Goal: Task Accomplishment & Management: Use online tool/utility

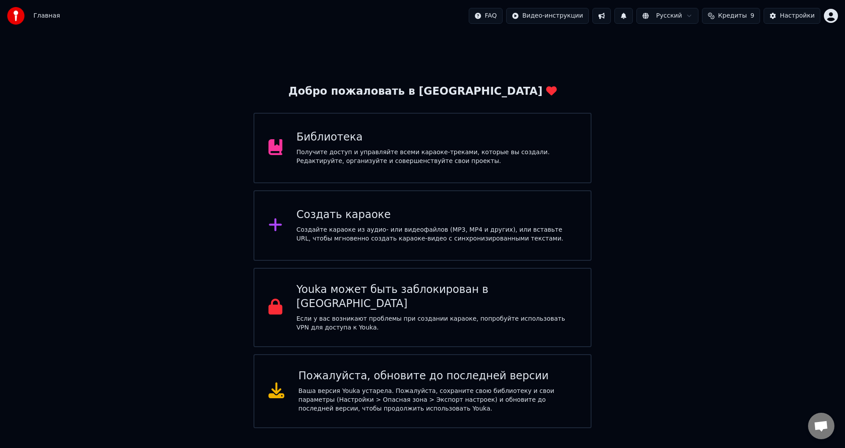
click at [357, 239] on div "Создайте караоке из аудио- или видеофайлов (MP3, MP4 и других), или вставьте UR…" at bounding box center [437, 234] width 280 height 18
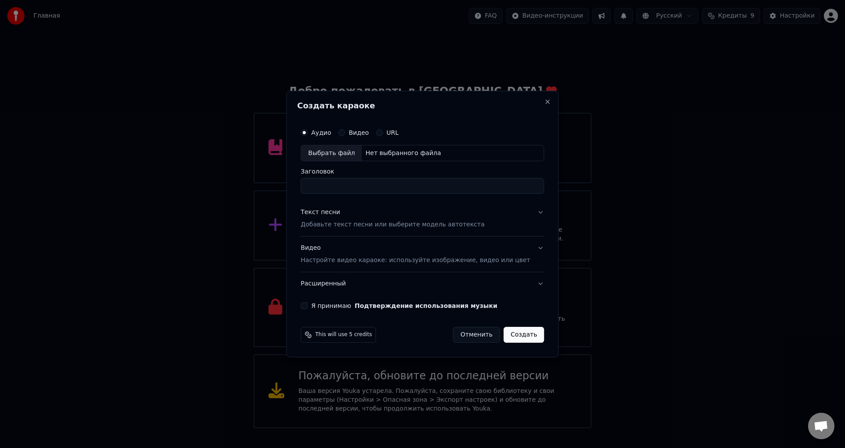
click at [327, 151] on div "Выбрать файл" at bounding box center [331, 153] width 61 height 16
click at [402, 210] on div "Текст песни Добавьте текст песни или выберите модель автотекста" at bounding box center [393, 218] width 184 height 21
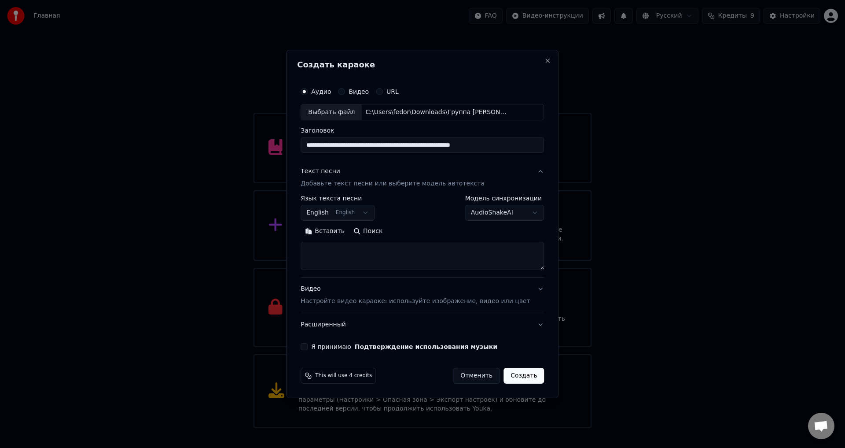
click at [510, 147] on input "**********" at bounding box center [422, 145] width 243 height 16
click at [331, 117] on div "Выбрать файл" at bounding box center [331, 112] width 61 height 16
type input "**********"
click at [368, 169] on div "Текст песни Добавьте текст песни или выберите модель автотекста" at bounding box center [393, 177] width 184 height 21
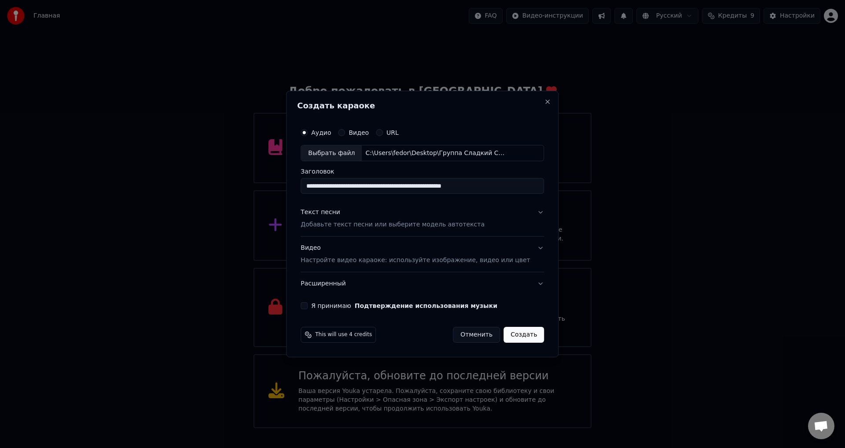
click at [374, 210] on div "Текст песни Добавьте текст песни или выберите модель автотекста" at bounding box center [393, 218] width 184 height 21
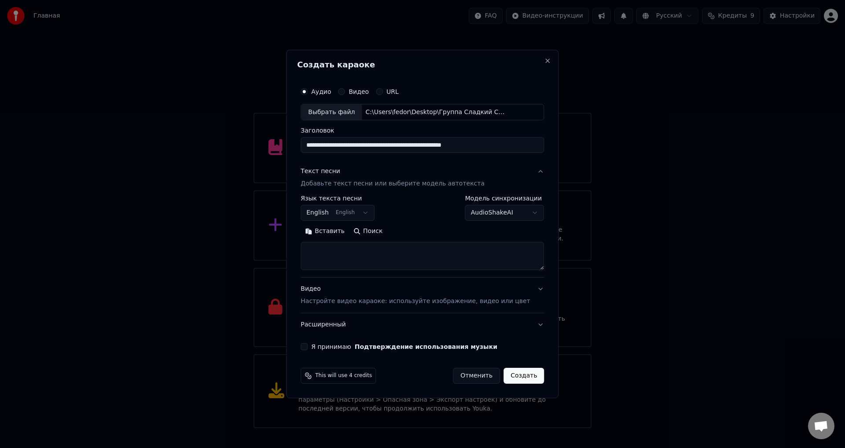
click at [358, 204] on div "**********" at bounding box center [338, 208] width 74 height 26
click at [364, 214] on body "Главная FAQ Видео-инструкции Русский Кредиты 9 Настройки Добро пожаловать в You…" at bounding box center [422, 214] width 845 height 428
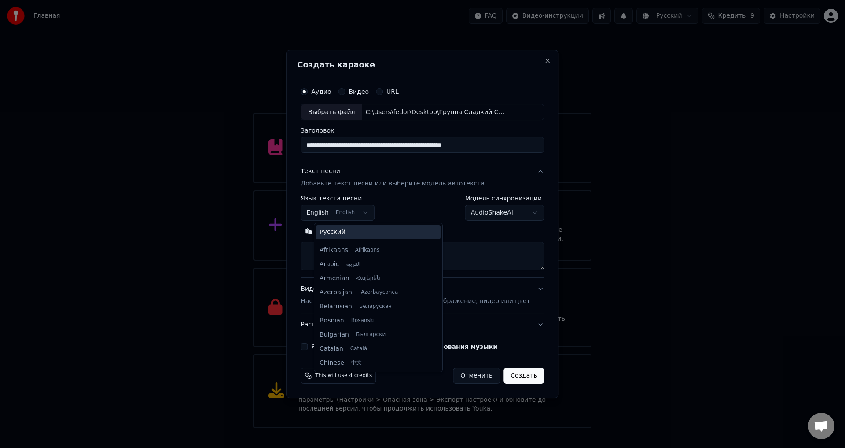
scroll to position [70, 0]
select select "**"
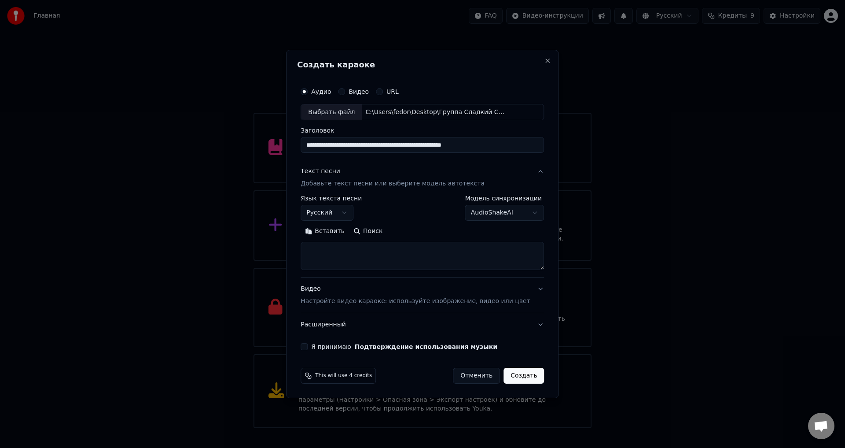
click at [375, 233] on button "Поиск" at bounding box center [368, 232] width 38 height 14
click at [381, 232] on button "Поиск" at bounding box center [368, 232] width 38 height 14
click at [380, 287] on div "Видео Настройте видео караоке: используйте изображение, видео или цвет" at bounding box center [415, 295] width 229 height 21
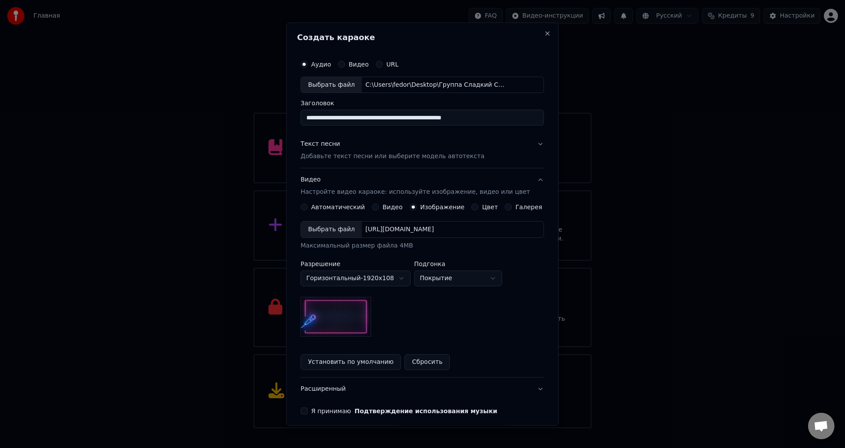
click at [333, 232] on div "Выбрать файл" at bounding box center [331, 230] width 61 height 16
click at [307, 411] on button "Я принимаю Подтверждение использования музыки" at bounding box center [304, 411] width 7 height 7
click at [469, 148] on button "Текст песни Добавьте текст песни или выберите модель автотекста" at bounding box center [422, 150] width 243 height 35
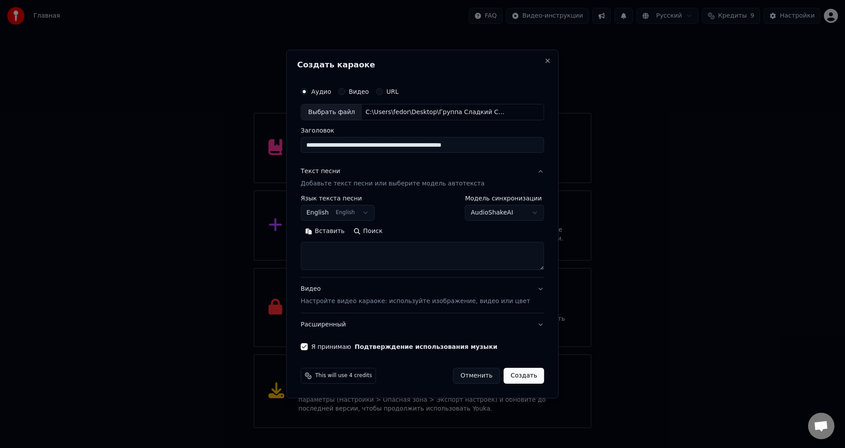
click at [372, 217] on body "Главная FAQ Видео-инструкции Русский Кредиты 9 Настройки Добро пожаловать в You…" at bounding box center [422, 214] width 845 height 428
select select "**"
click at [338, 255] on textarea at bounding box center [422, 256] width 243 height 28
paste textarea "**********"
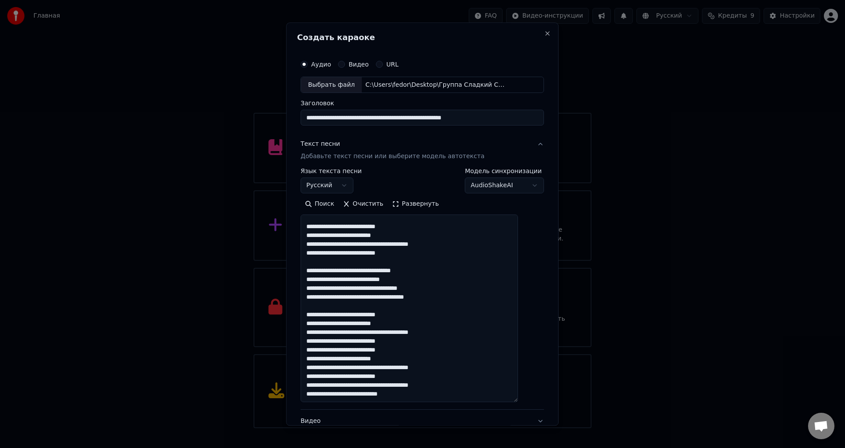
scroll to position [134, 0]
drag, startPoint x: 529, startPoint y: 268, endPoint x: 534, endPoint y: 403, distance: 135.7
click at [534, 403] on div "**********" at bounding box center [422, 223] width 272 height 403
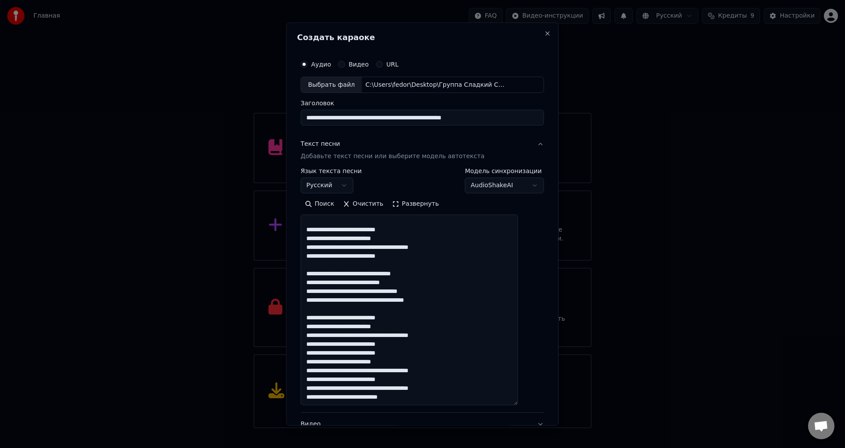
scroll to position [0, 0]
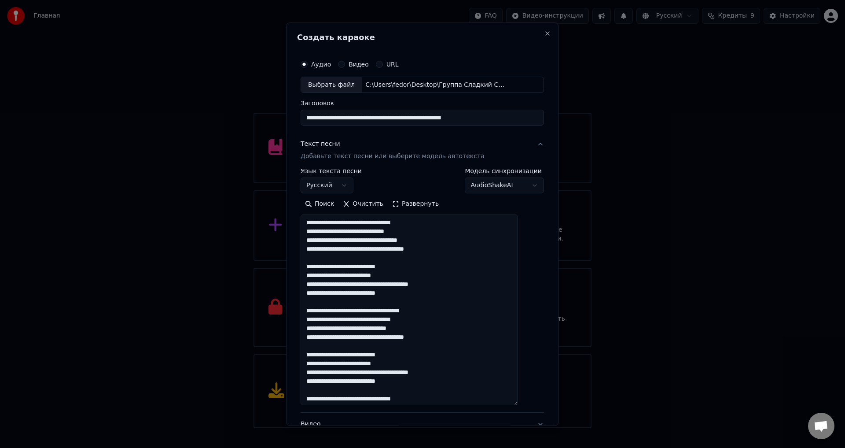
type textarea "**********"
click at [518, 315] on textarea at bounding box center [409, 310] width 217 height 191
drag, startPoint x: 459, startPoint y: 399, endPoint x: 315, endPoint y: 166, distance: 273.8
click at [315, 166] on div "**********" at bounding box center [422, 273] width 243 height 280
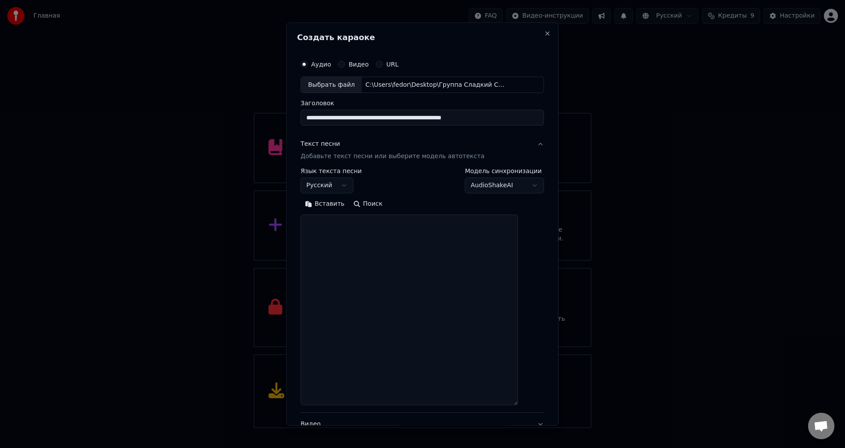
paste textarea "**********"
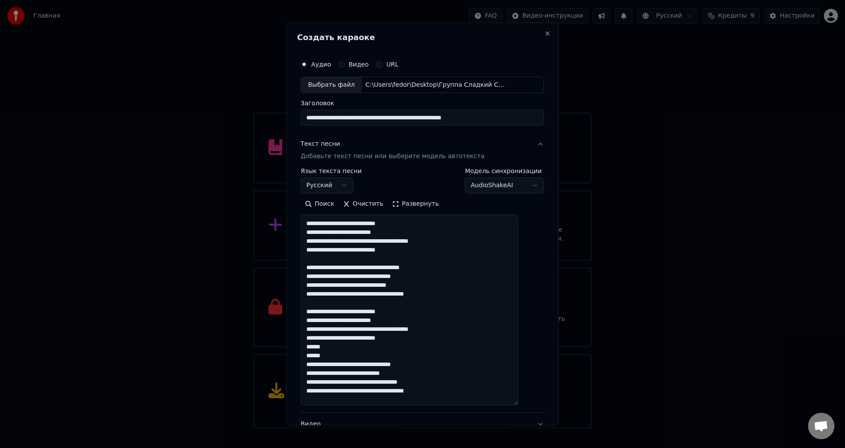
scroll to position [100, 0]
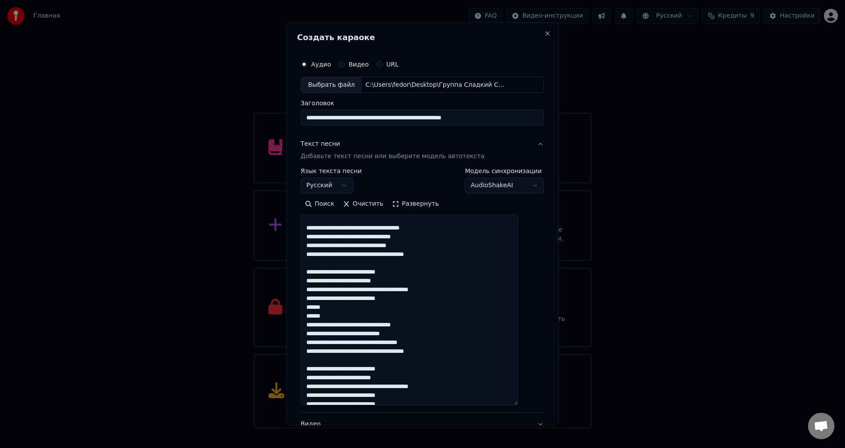
click at [313, 305] on textarea at bounding box center [409, 310] width 217 height 191
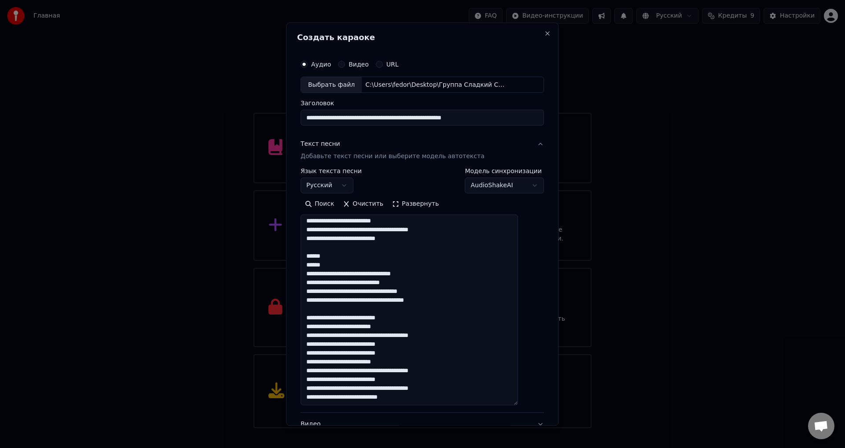
click at [317, 270] on textarea at bounding box center [409, 310] width 217 height 191
click at [317, 262] on textarea at bounding box center [409, 310] width 217 height 191
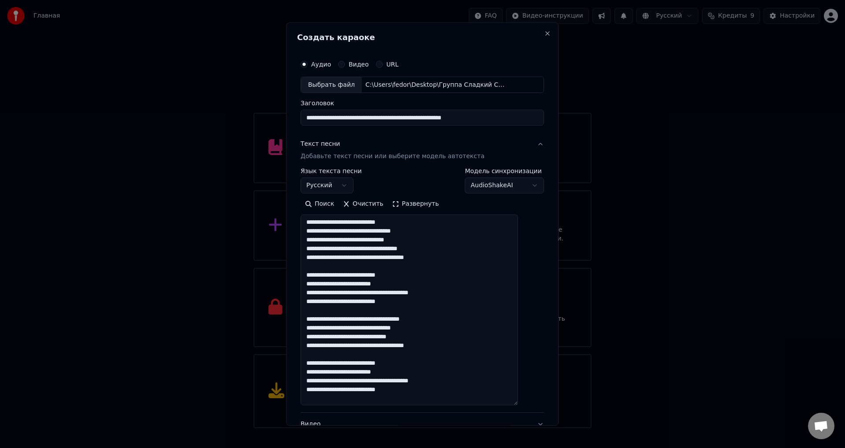
scroll to position [0, 0]
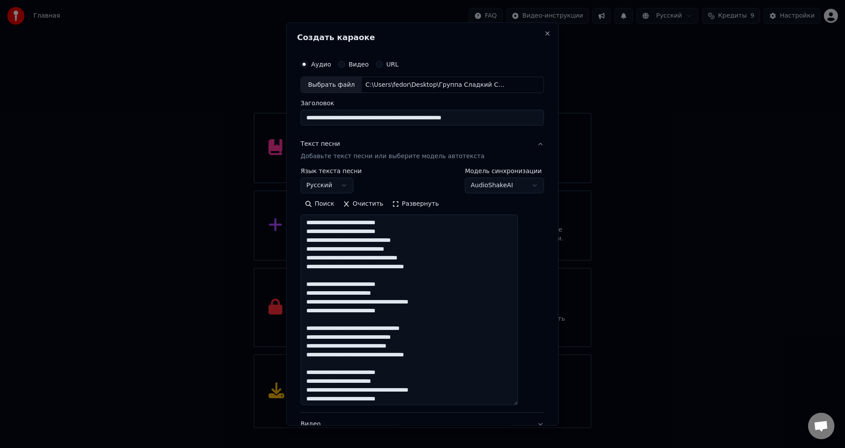
click at [315, 243] on textarea at bounding box center [409, 310] width 217 height 191
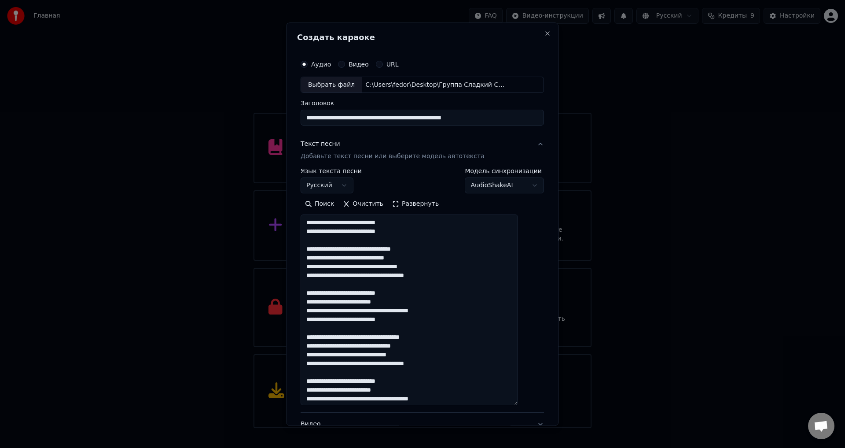
drag, startPoint x: 431, startPoint y: 266, endPoint x: 436, endPoint y: 266, distance: 5.7
click at [436, 266] on textarea at bounding box center [409, 310] width 217 height 191
drag, startPoint x: 427, startPoint y: 267, endPoint x: 445, endPoint y: 267, distance: 17.2
click at [445, 267] on textarea at bounding box center [409, 310] width 217 height 191
drag, startPoint x: 316, startPoint y: 303, endPoint x: 345, endPoint y: 304, distance: 29.5
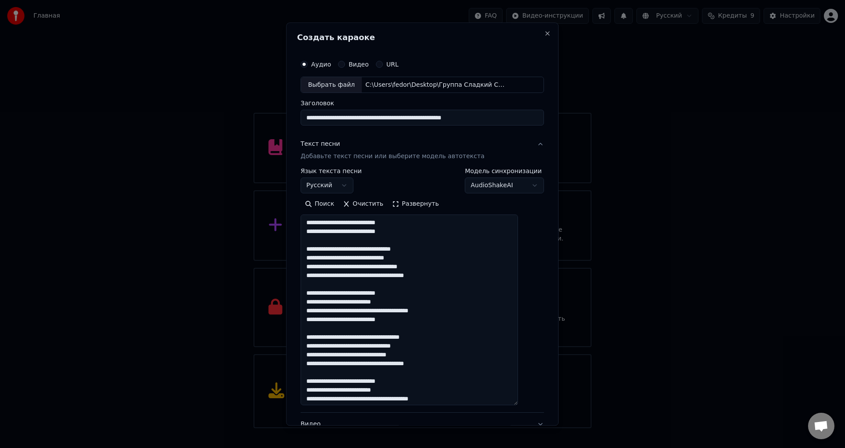
click at [345, 304] on textarea at bounding box center [409, 310] width 217 height 191
drag, startPoint x: 323, startPoint y: 339, endPoint x: 335, endPoint y: 339, distance: 12.8
click at [335, 339] on textarea at bounding box center [409, 310] width 217 height 191
drag, startPoint x: 371, startPoint y: 357, endPoint x: 394, endPoint y: 357, distance: 22.9
click at [394, 357] on textarea at bounding box center [409, 310] width 217 height 191
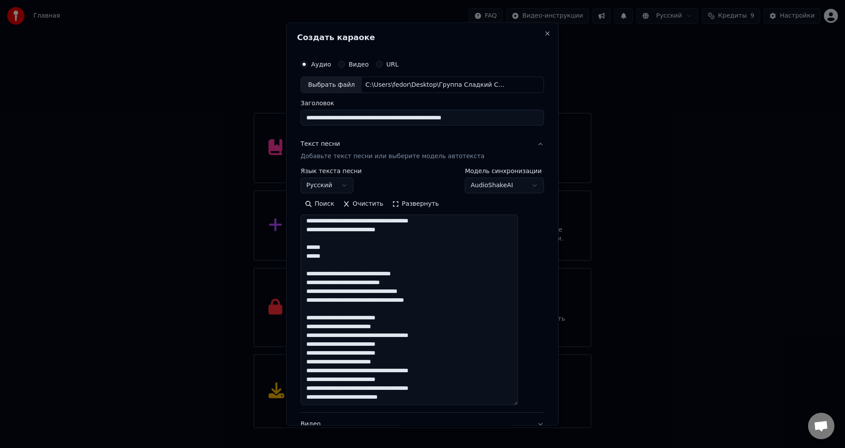
scroll to position [187, 0]
type textarea "**********"
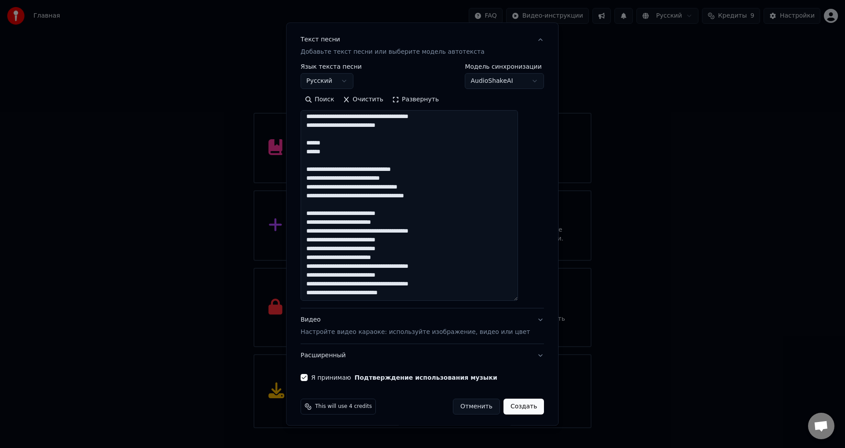
scroll to position [108, 0]
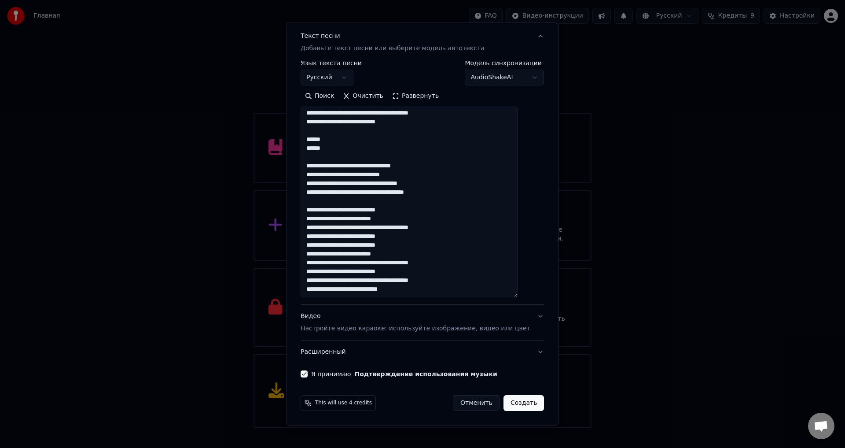
click at [416, 313] on div "Видео Настройте видео караоке: используйте изображение, видео или цвет" at bounding box center [415, 322] width 229 height 21
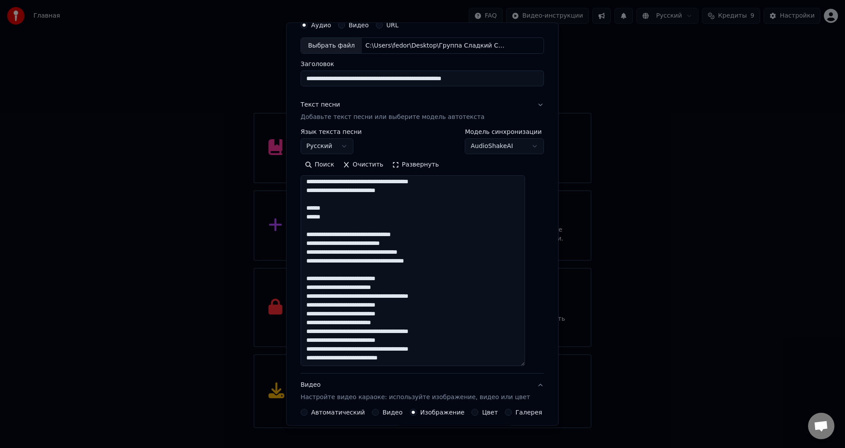
scroll to position [37, 0]
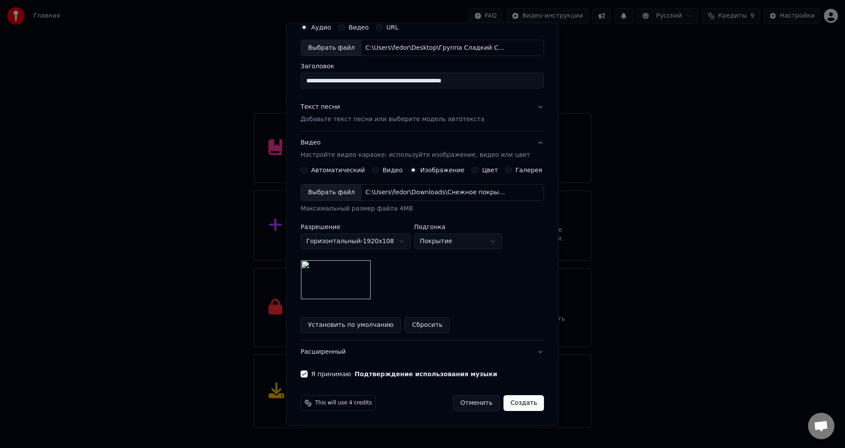
click at [515, 403] on button "Создать" at bounding box center [524, 403] width 40 height 16
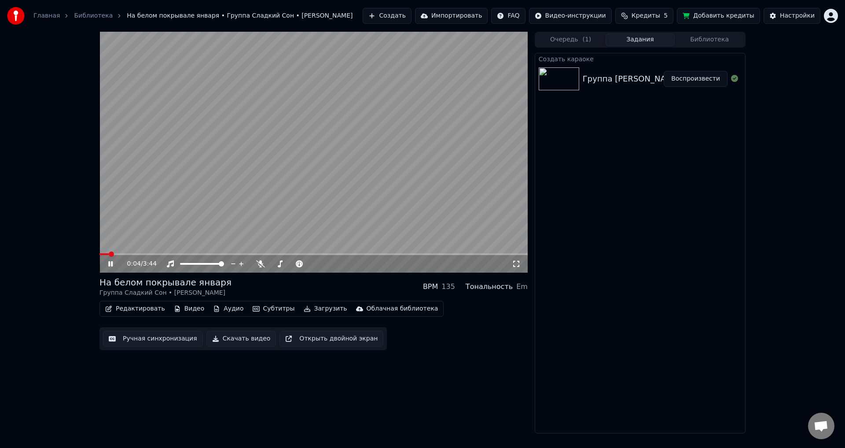
click at [298, 181] on video at bounding box center [313, 152] width 428 height 241
click at [99, 254] on span at bounding box center [101, 253] width 5 height 5
click at [277, 310] on button "Субтитры" at bounding box center [273, 308] width 49 height 12
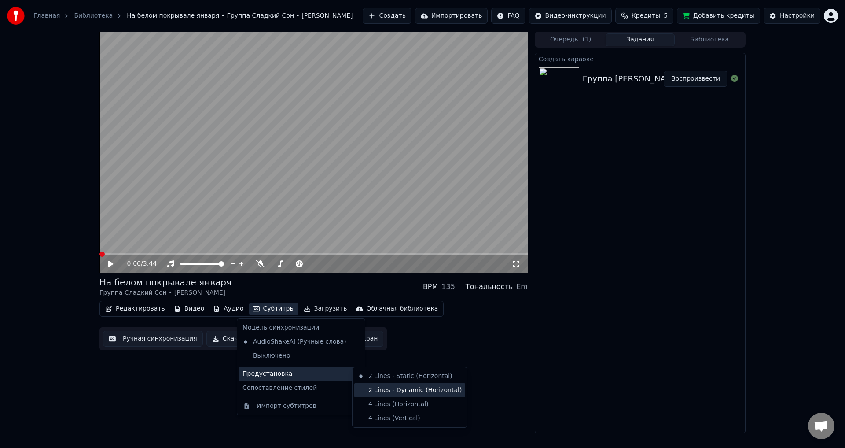
click at [384, 391] on div "2 Lines - Dynamic (Horizontal)" at bounding box center [409, 390] width 111 height 14
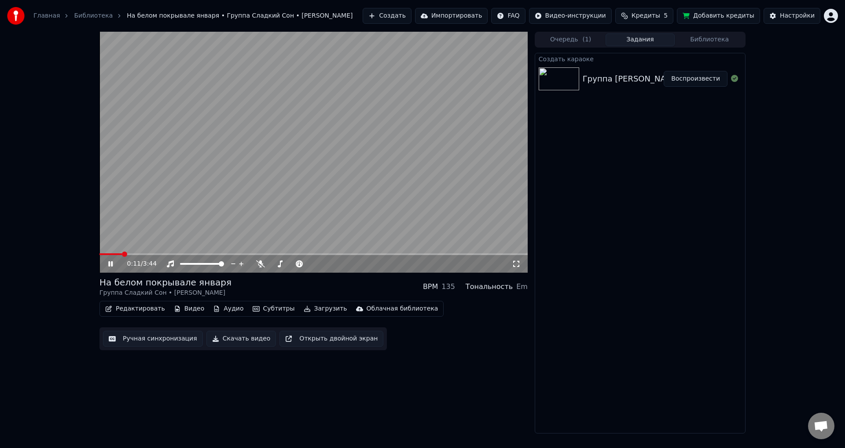
click at [275, 128] on video at bounding box center [313, 152] width 428 height 241
click at [114, 262] on icon at bounding box center [117, 263] width 21 height 7
click at [518, 260] on icon at bounding box center [516, 263] width 9 height 7
click at [306, 193] on video at bounding box center [313, 152] width 428 height 241
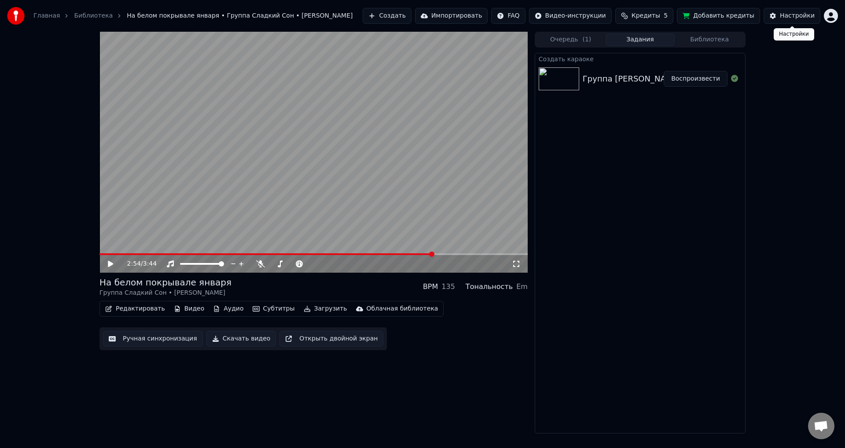
click at [790, 14] on div "Настройки" at bounding box center [797, 15] width 35 height 9
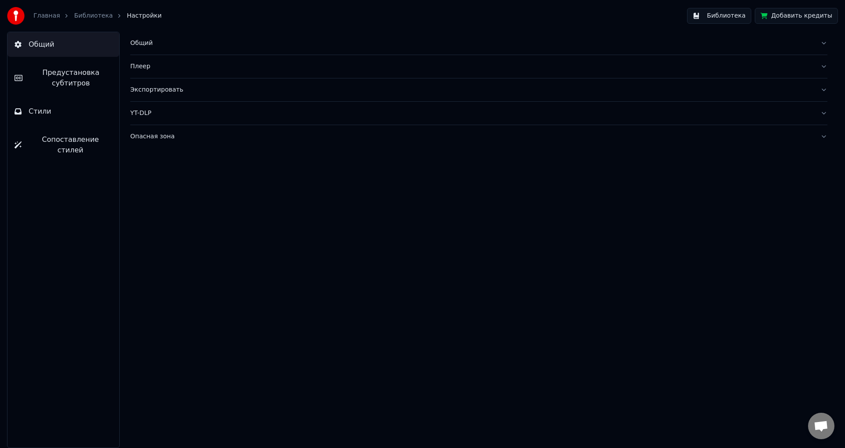
click at [169, 60] on button "Плеер" at bounding box center [478, 66] width 697 height 23
click at [181, 39] on div "Общий" at bounding box center [471, 43] width 683 height 9
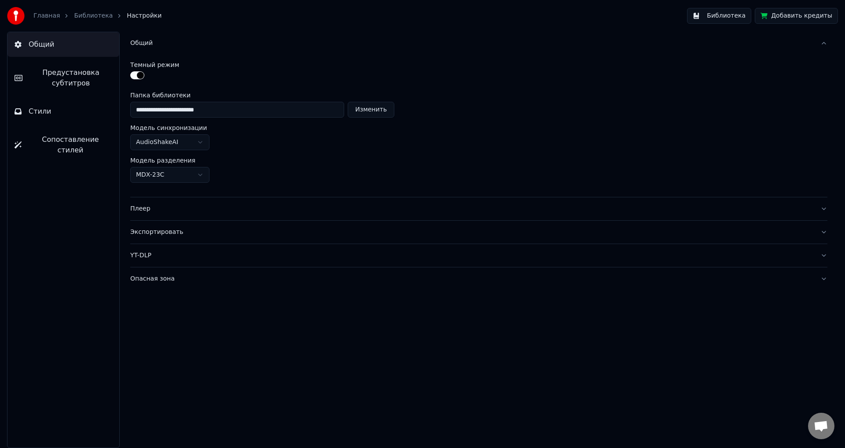
click at [50, 106] on button "Стили" at bounding box center [63, 111] width 112 height 25
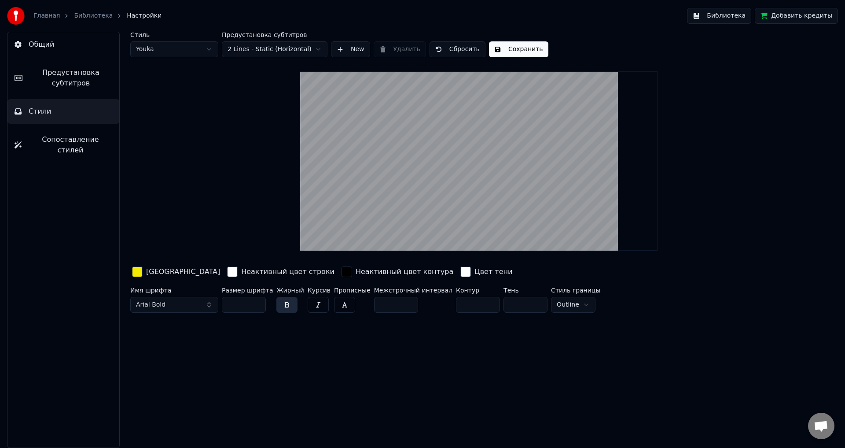
click at [129, 268] on div "Стиль Youka Предустановка субтитров 2 Lines - Static (Horizontal) New Удалить С…" at bounding box center [479, 240] width 732 height 416
click at [135, 270] on div "button" at bounding box center [137, 271] width 11 height 11
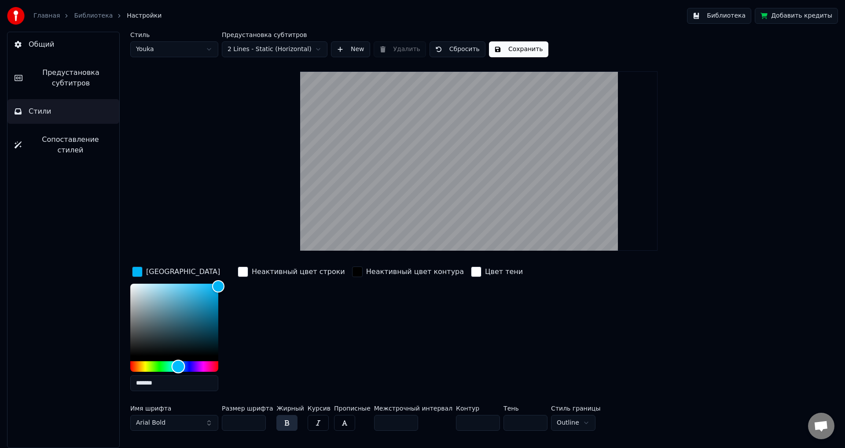
type input "*******"
drag, startPoint x: 147, startPoint y: 365, endPoint x: 179, endPoint y: 365, distance: 32.1
click at [179, 365] on div "Hue" at bounding box center [180, 366] width 14 height 14
click at [545, 53] on button "Сохранить" at bounding box center [518, 49] width 59 height 16
click at [733, 19] on button "Библиотека" at bounding box center [719, 16] width 64 height 16
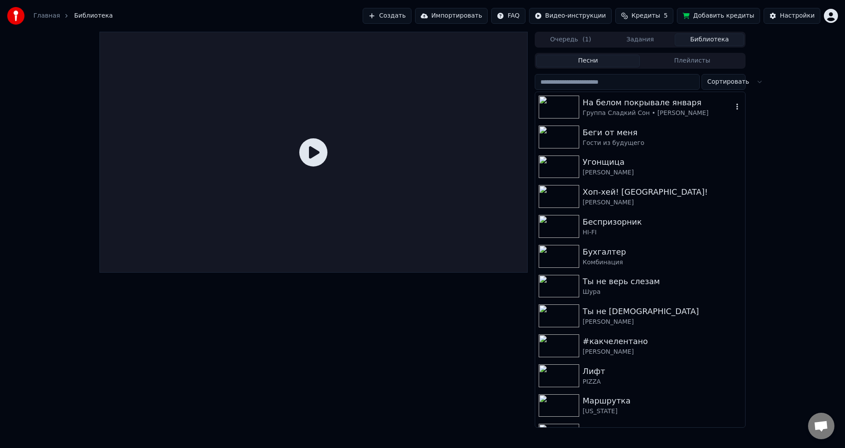
click at [574, 105] on img at bounding box center [559, 107] width 40 height 23
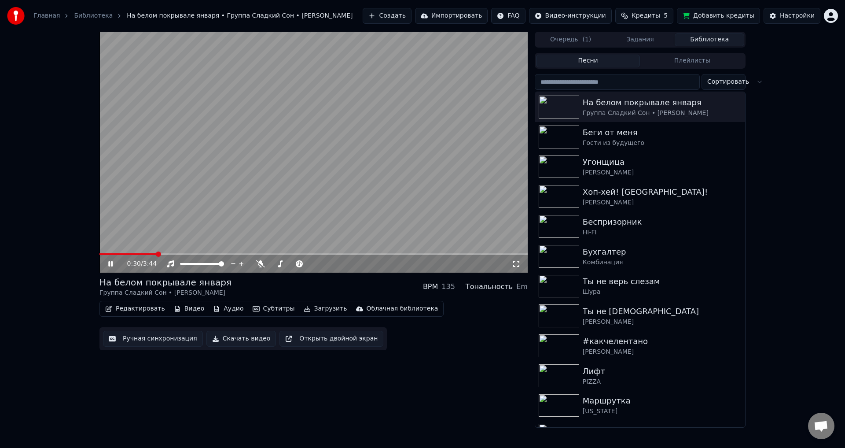
click at [159, 253] on span at bounding box center [158, 253] width 5 height 5
click at [139, 253] on span at bounding box center [141, 253] width 5 height 5
click at [113, 263] on icon at bounding box center [110, 263] width 4 height 5
click at [312, 311] on button "Загрузить" at bounding box center [325, 308] width 51 height 12
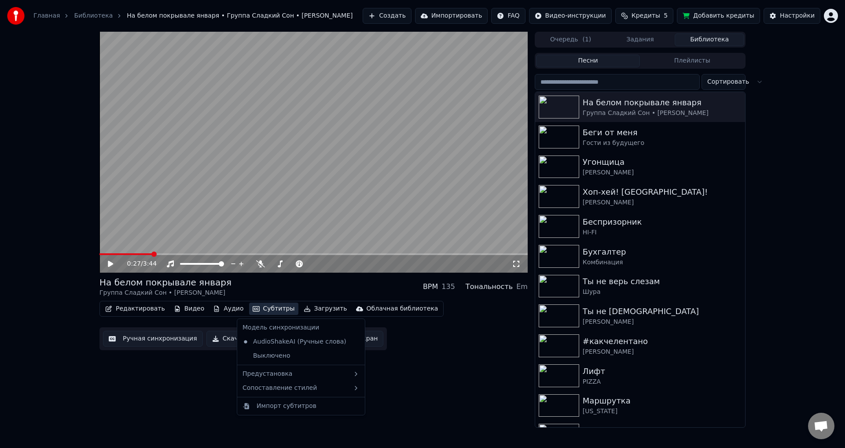
click at [125, 255] on div "0:27 / 3:44" at bounding box center [313, 264] width 428 height 18
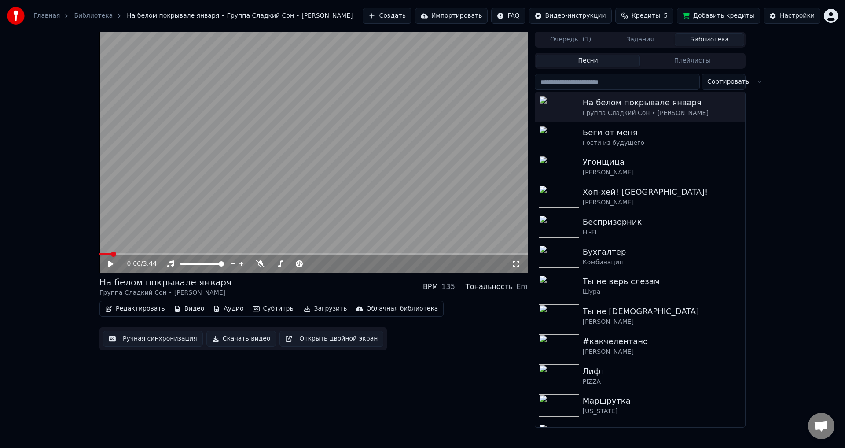
click at [100, 255] on span at bounding box center [104, 254] width 11 height 2
click at [108, 264] on icon at bounding box center [110, 264] width 5 height 6
click at [196, 253] on video at bounding box center [313, 152] width 428 height 241
click at [199, 255] on span at bounding box center [313, 254] width 428 height 2
click at [118, 262] on icon at bounding box center [117, 263] width 21 height 7
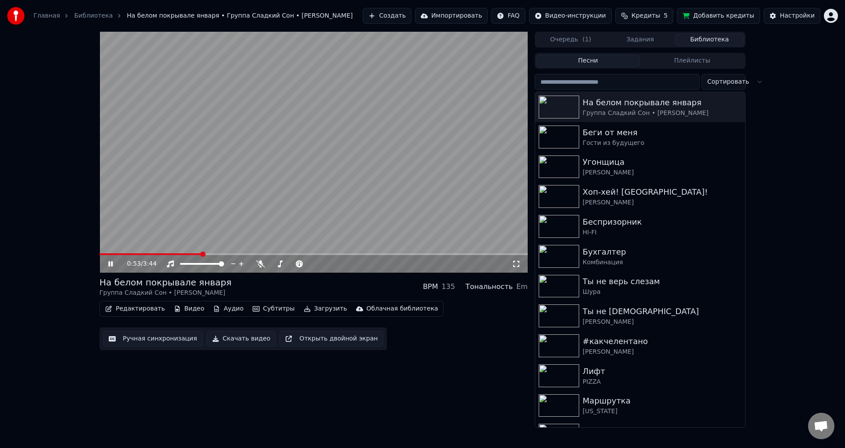
click at [118, 262] on icon at bounding box center [117, 263] width 21 height 7
click at [239, 341] on button "Скачать видео" at bounding box center [241, 339] width 70 height 16
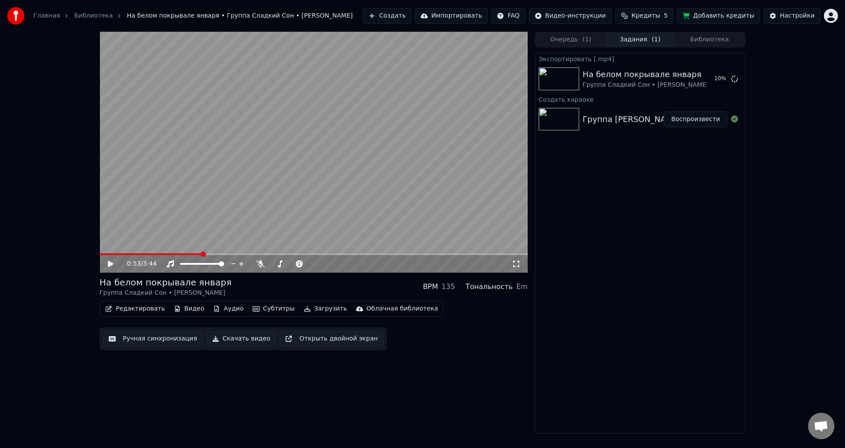
click at [705, 41] on button "Библиотека" at bounding box center [710, 39] width 70 height 13
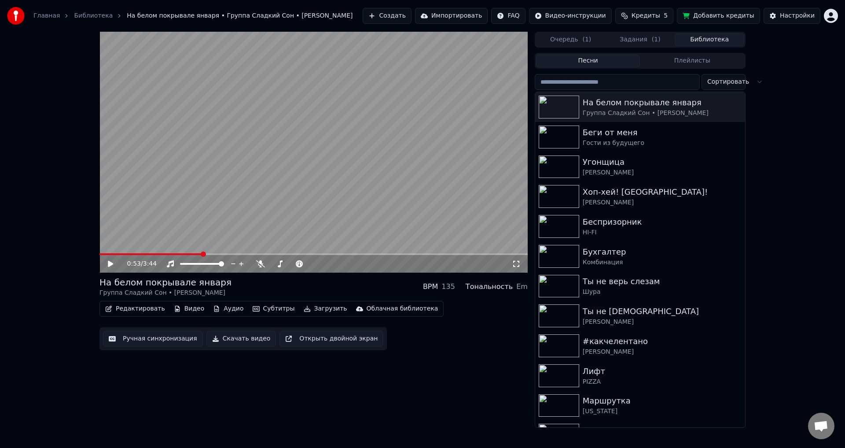
click at [677, 62] on button "Плейлисты" at bounding box center [692, 61] width 104 height 13
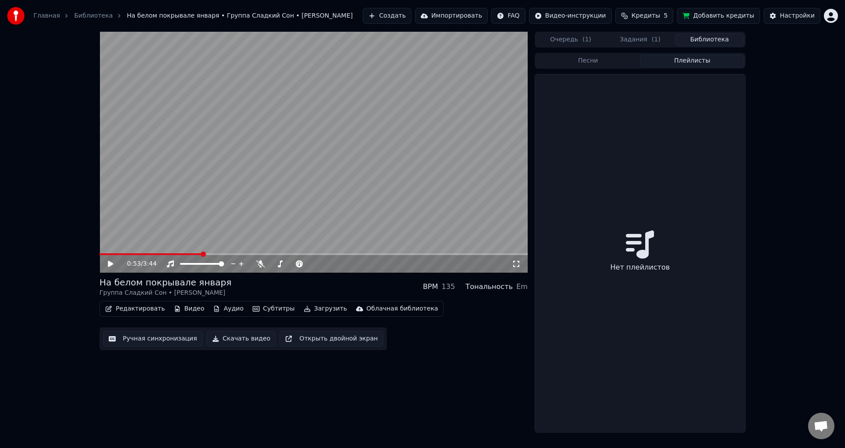
click at [626, 63] on button "Песни" at bounding box center [588, 61] width 104 height 13
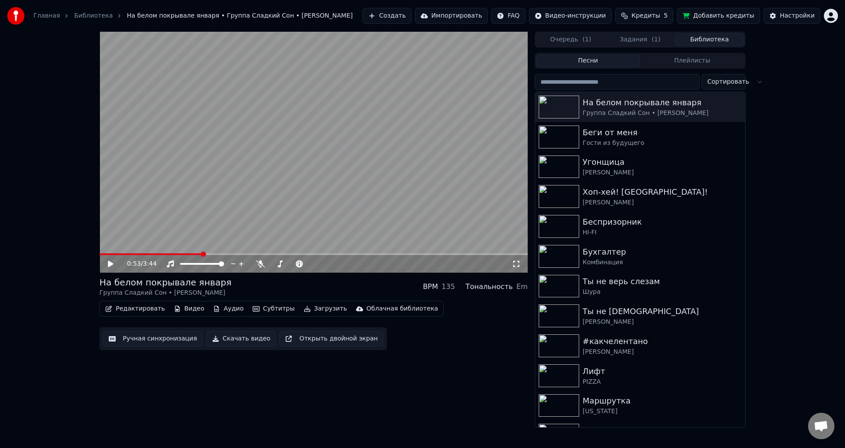
click at [588, 45] on button "Очередь ( 1 )" at bounding box center [571, 39] width 70 height 13
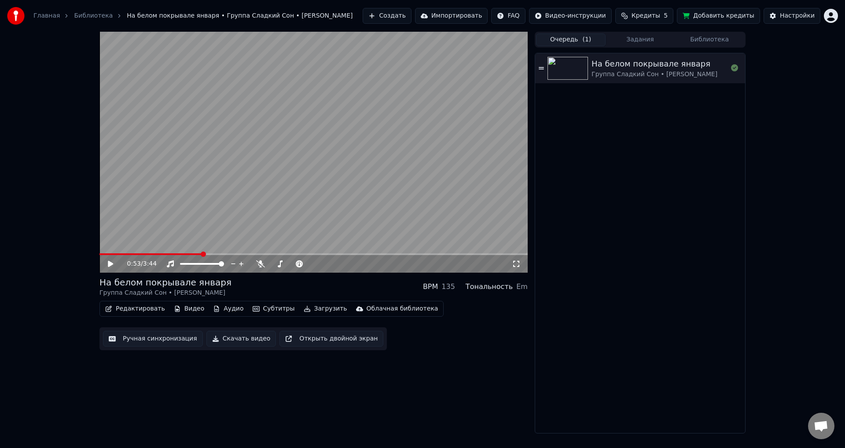
click at [407, 18] on button "Создать" at bounding box center [387, 16] width 48 height 16
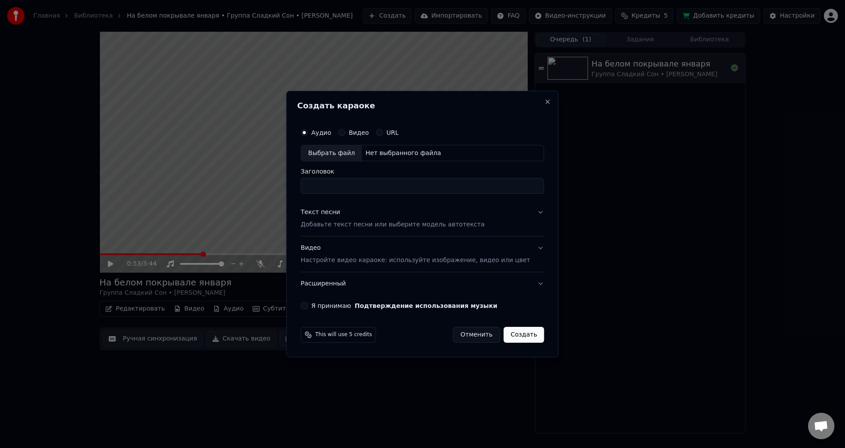
click at [320, 143] on div "Аудио Видео URL Выбрать файл Нет выбранного файла" at bounding box center [422, 143] width 243 height 38
click at [331, 155] on div "Выбрать файл" at bounding box center [331, 153] width 61 height 16
click at [339, 153] on div "Выбрать файл" at bounding box center [331, 153] width 61 height 16
type input "**********"
click at [347, 207] on button "Текст песни Добавьте текст песни или выберите модель автотекста" at bounding box center [422, 218] width 243 height 35
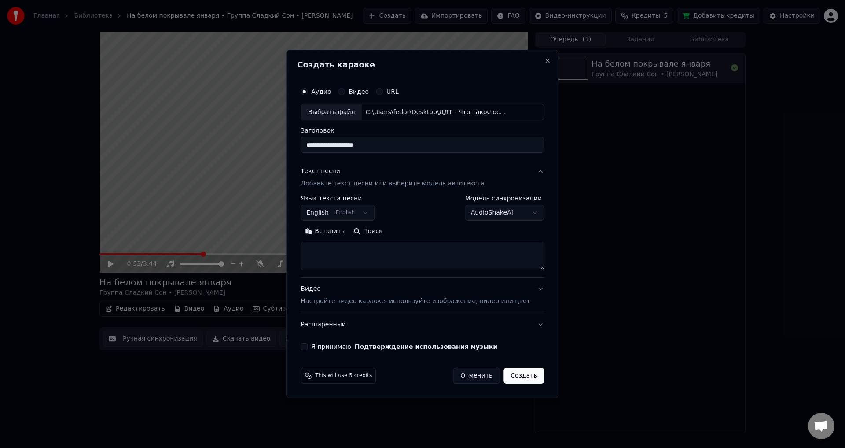
click at [361, 206] on body "Главная Библиотека На белом покрывале января • Группа Сладкий Сон • [PERSON_NAM…" at bounding box center [422, 224] width 845 height 448
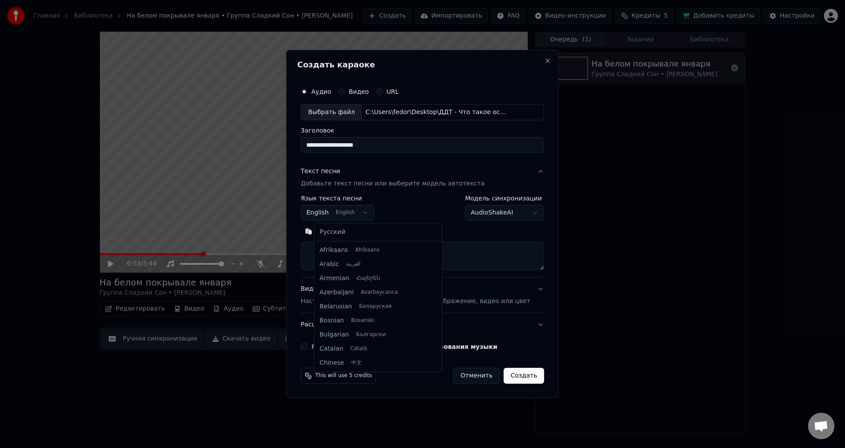
scroll to position [70, 0]
select select "**"
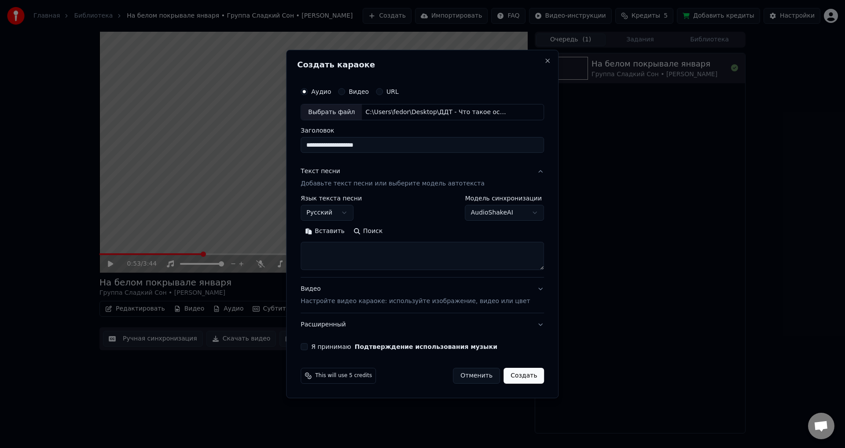
click at [374, 232] on button "Поиск" at bounding box center [368, 232] width 38 height 14
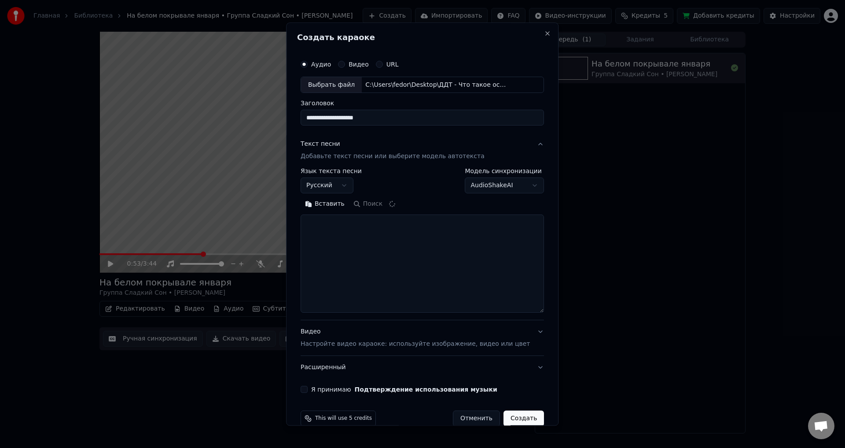
drag, startPoint x: 530, startPoint y: 268, endPoint x: 535, endPoint y: 342, distance: 74.6
click at [535, 342] on div "**********" at bounding box center [422, 223] width 272 height 403
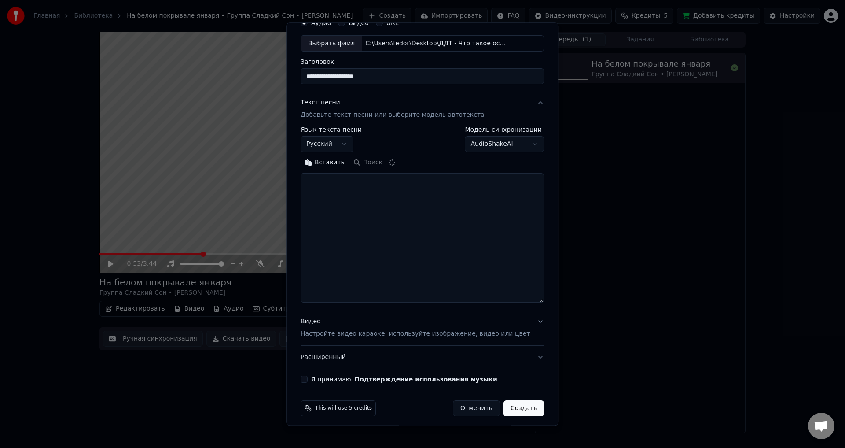
scroll to position [47, 0]
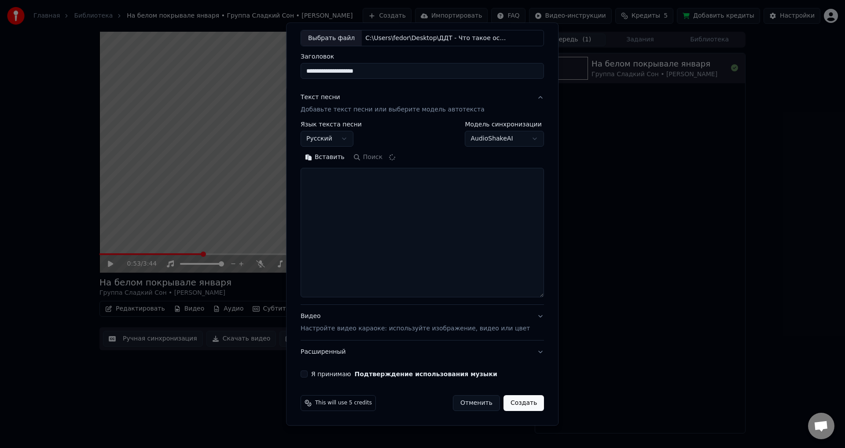
type textarea "**********"
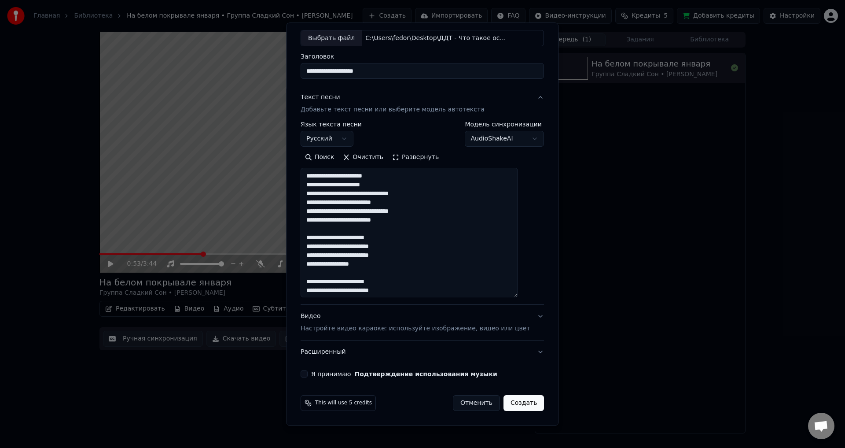
click at [482, 315] on div "Видео Настройте видео караоке: используйте изображение, видео или цвет" at bounding box center [415, 322] width 229 height 21
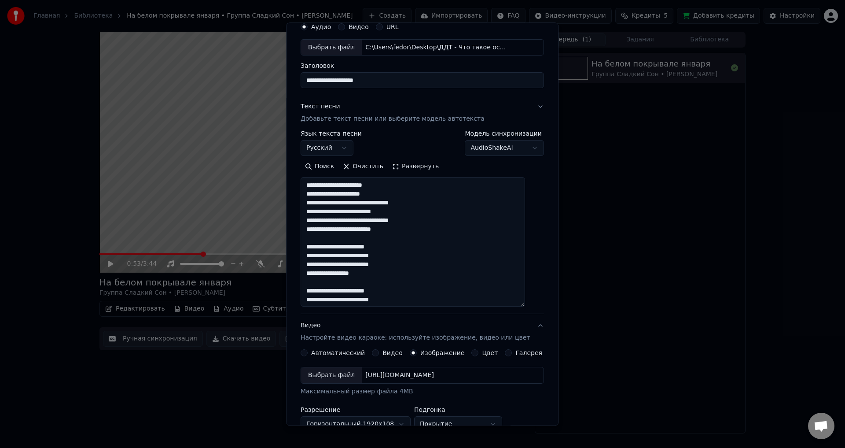
scroll to position [37, 0]
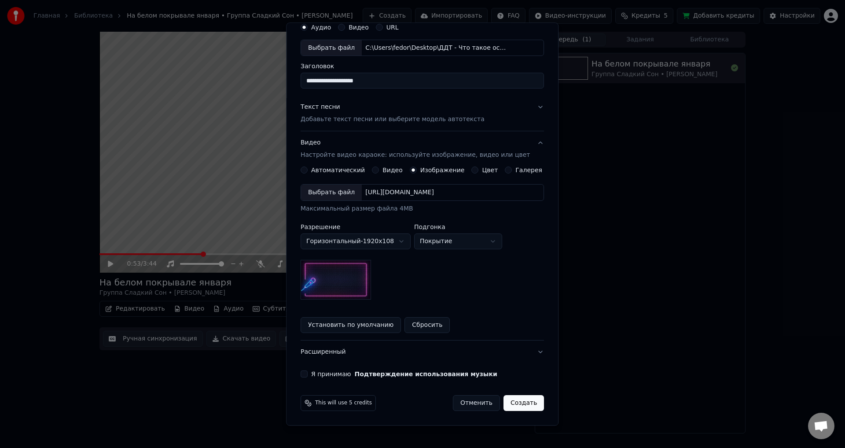
click at [341, 194] on div "Выбрать файл" at bounding box center [331, 193] width 61 height 16
click at [308, 375] on button "Я принимаю Подтверждение использования музыки" at bounding box center [304, 374] width 7 height 7
click at [514, 120] on button "Текст песни Добавьте текст песни или выберите модель автотекста" at bounding box center [422, 113] width 243 height 35
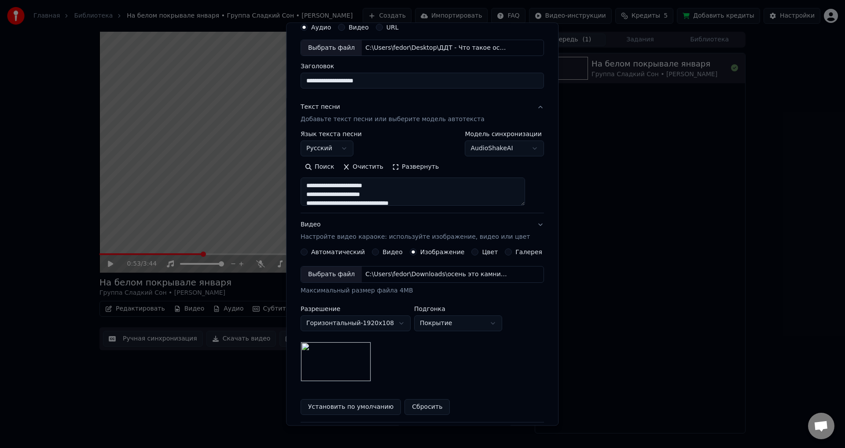
scroll to position [0, 0]
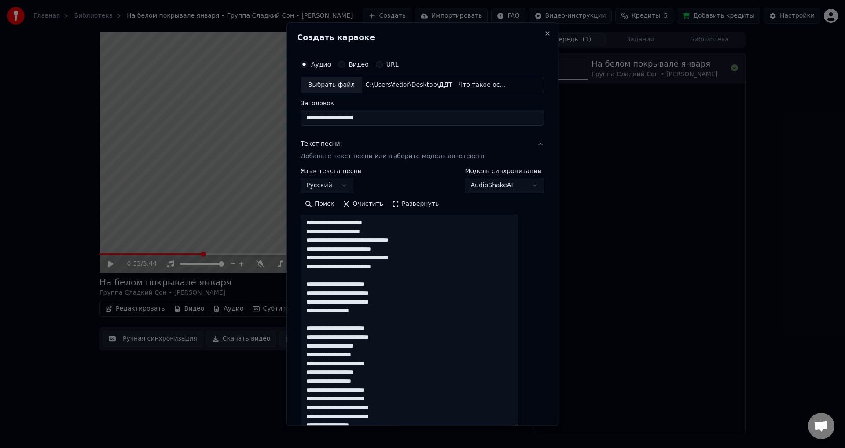
drag, startPoint x: 529, startPoint y: 267, endPoint x: 547, endPoint y: 429, distance: 162.6
click at [547, 429] on body "Главная Библиотека На белом покрывале января • Группа Сладкий Сон • [PERSON_NAM…" at bounding box center [422, 224] width 845 height 448
drag, startPoint x: 379, startPoint y: 238, endPoint x: 394, endPoint y: 240, distance: 15.1
click at [394, 240] on textarea at bounding box center [409, 323] width 217 height 217
drag, startPoint x: 360, startPoint y: 293, endPoint x: 375, endPoint y: 294, distance: 15.0
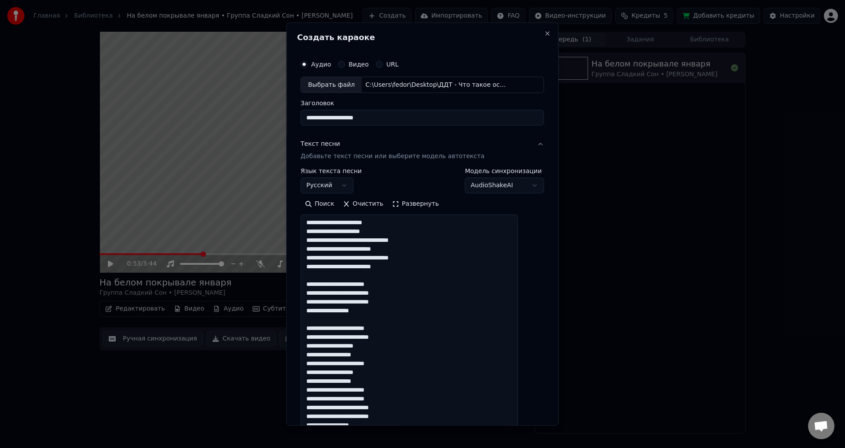
click at [375, 294] on textarea at bounding box center [409, 323] width 217 height 217
drag, startPoint x: 379, startPoint y: 329, endPoint x: 394, endPoint y: 328, distance: 15.1
click at [394, 328] on textarea at bounding box center [409, 323] width 217 height 217
drag, startPoint x: 317, startPoint y: 354, endPoint x: 330, endPoint y: 354, distance: 12.8
click at [330, 354] on textarea at bounding box center [409, 323] width 217 height 217
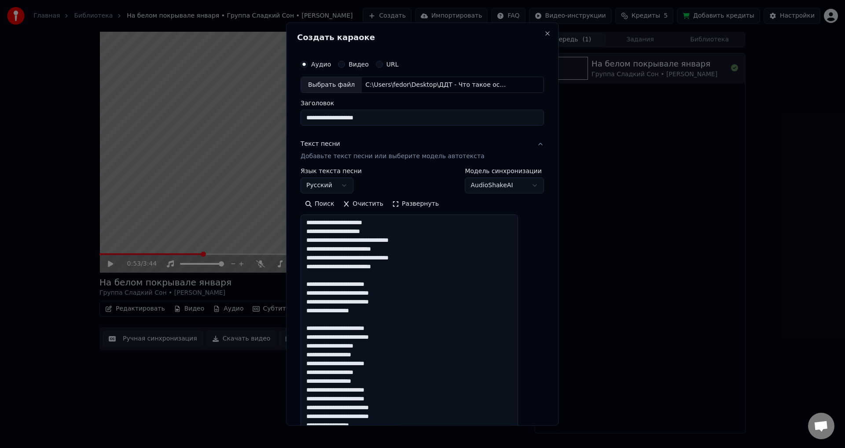
click at [448, 371] on textarea at bounding box center [409, 323] width 217 height 217
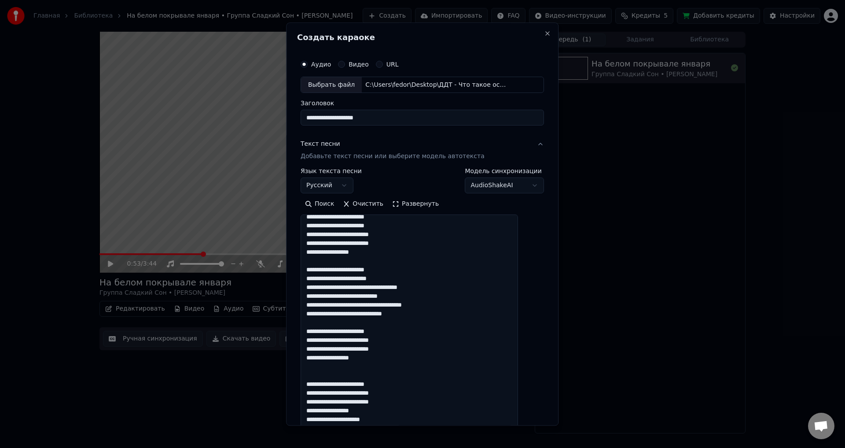
scroll to position [196, 0]
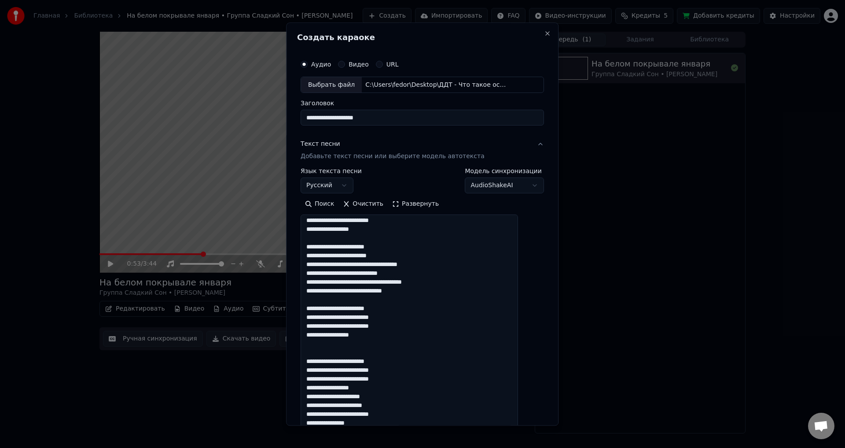
type textarea "**********"
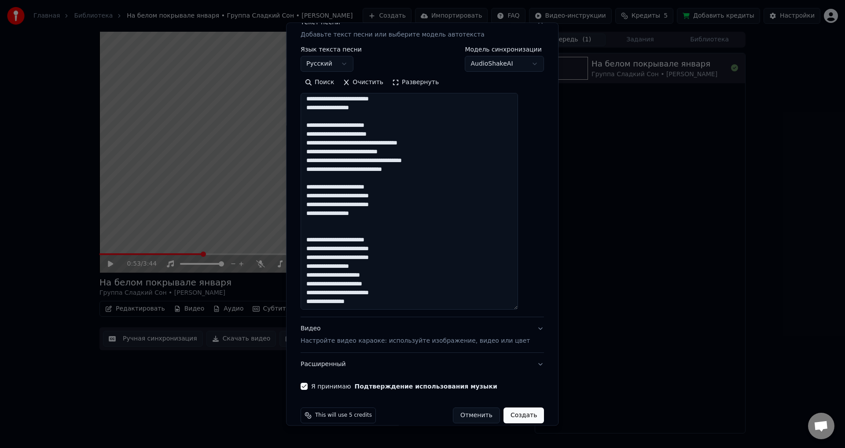
scroll to position [134, 0]
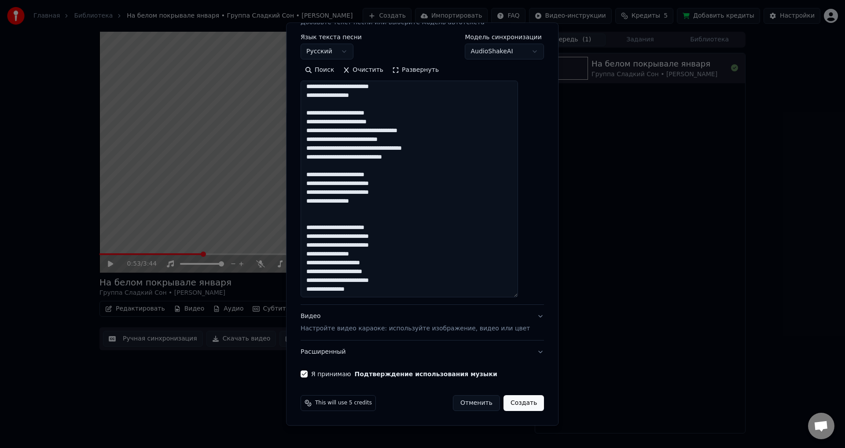
click at [466, 317] on div "Видео Настройте видео караоке: используйте изображение, видео или цвет" at bounding box center [415, 322] width 229 height 21
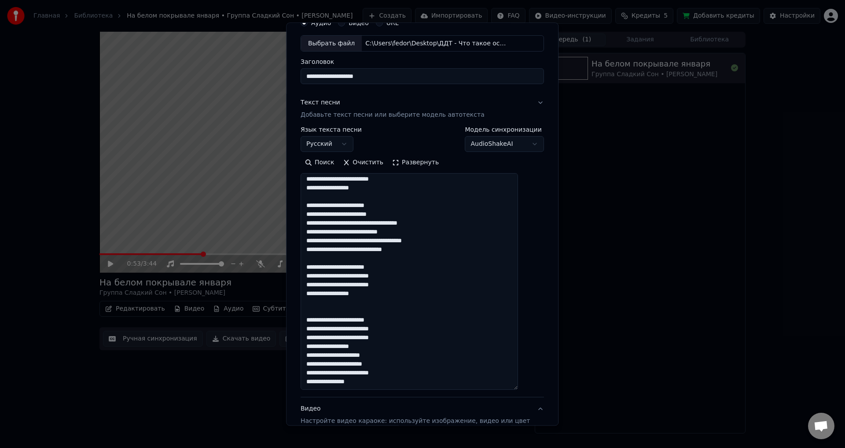
scroll to position [37, 0]
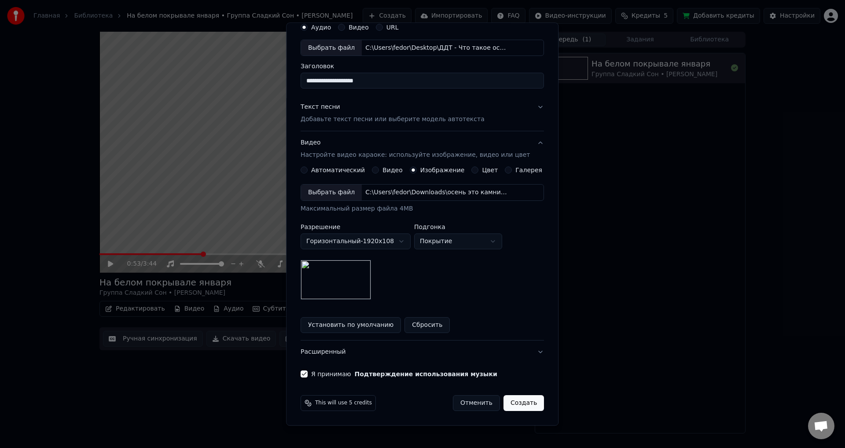
click at [508, 403] on button "Создать" at bounding box center [524, 403] width 40 height 16
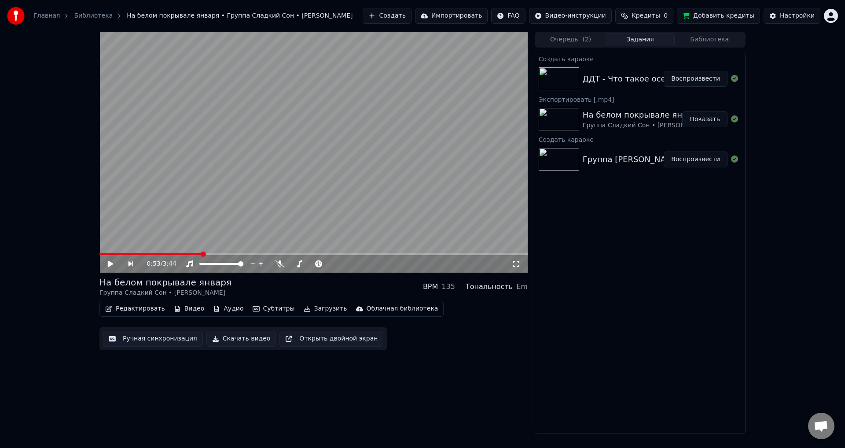
click at [708, 77] on button "Воспроизвести" at bounding box center [696, 79] width 64 height 16
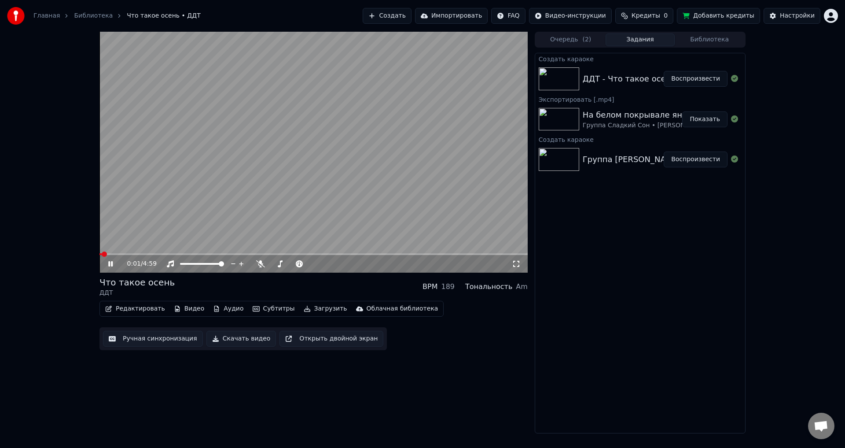
click at [266, 308] on button "Субтитры" at bounding box center [273, 308] width 49 height 12
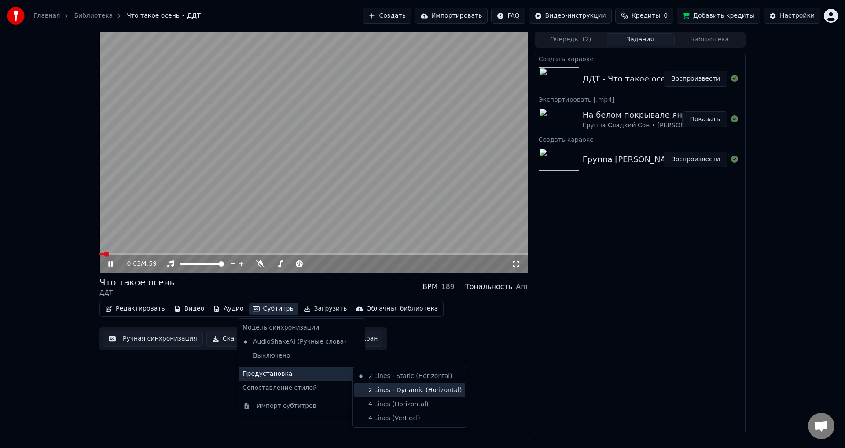
click at [377, 386] on div "2 Lines - Dynamic (Horizontal)" at bounding box center [409, 390] width 111 height 14
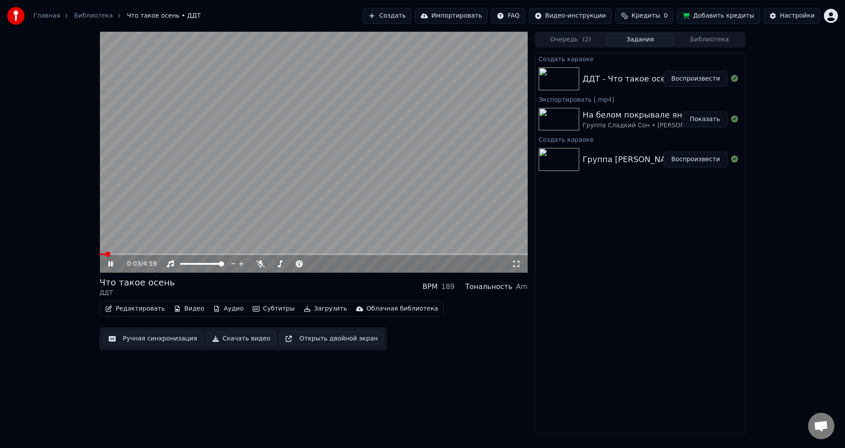
click at [520, 268] on div "0:03 / 4:59" at bounding box center [313, 263] width 421 height 9
click at [516, 265] on icon at bounding box center [516, 263] width 9 height 7
click at [461, 210] on video at bounding box center [313, 152] width 428 height 241
click at [112, 257] on span at bounding box center [114, 253] width 5 height 5
click at [110, 266] on icon at bounding box center [110, 264] width 5 height 6
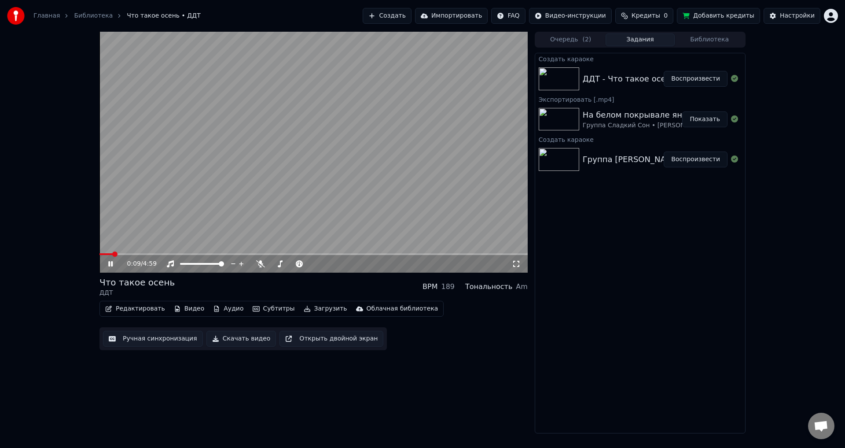
click at [110, 266] on icon at bounding box center [110, 263] width 4 height 5
click at [236, 342] on button "Скачать видео" at bounding box center [241, 339] width 70 height 16
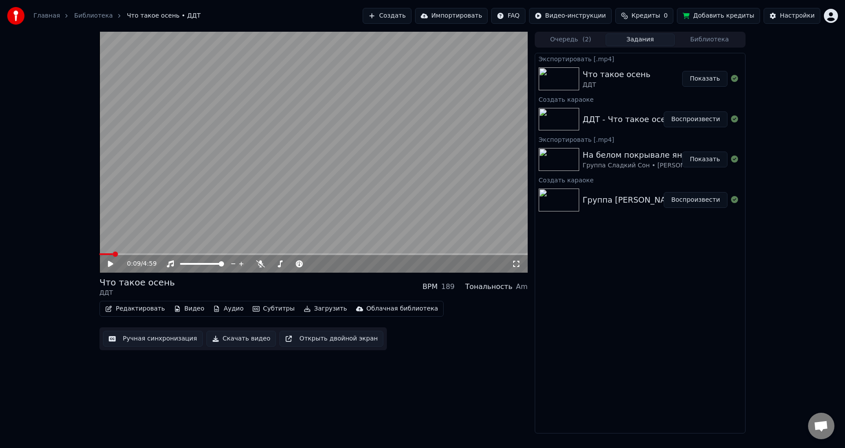
click at [705, 84] on button "Показать" at bounding box center [704, 79] width 45 height 16
